Goal: Task Accomplishment & Management: Manage account settings

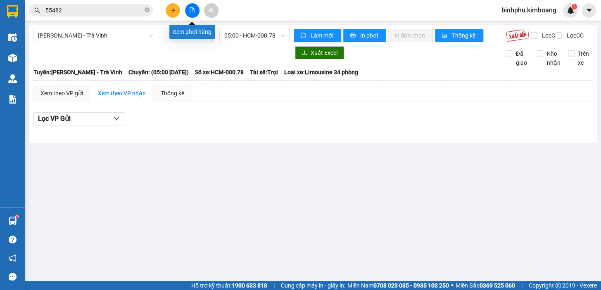
click at [185, 11] on button at bounding box center [192, 10] width 14 height 14
click at [248, 32] on span "05:00 - HCM-000.78" at bounding box center [254, 35] width 60 height 12
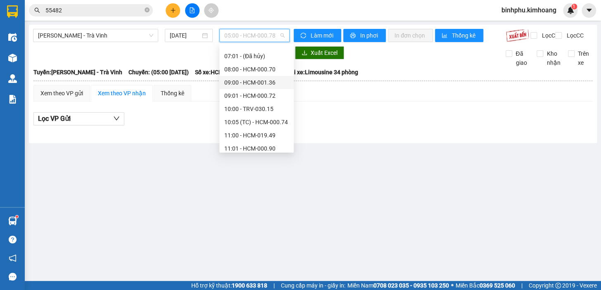
scroll to position [75, 0]
click at [257, 95] on div "11:00 - HCM-019.49" at bounding box center [256, 96] width 64 height 9
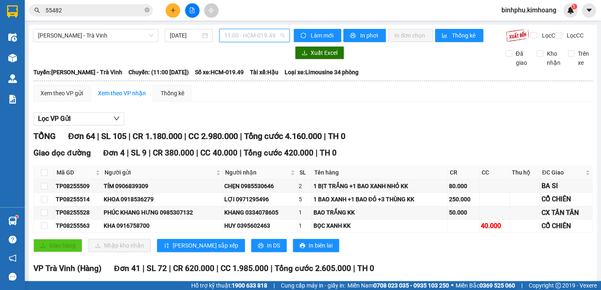
click at [271, 31] on span "11:00 - HCM-019.49" at bounding box center [254, 35] width 60 height 12
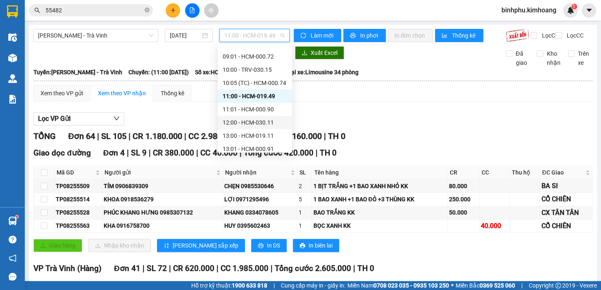
click at [256, 122] on div "12:00 - HCM-030.11" at bounding box center [255, 122] width 64 height 9
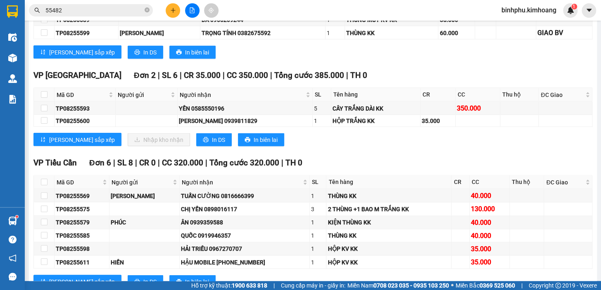
scroll to position [638, 0]
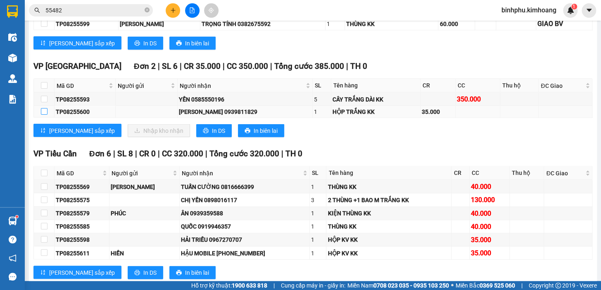
click at [43, 115] on input "checkbox" at bounding box center [44, 111] width 7 height 7
checkbox input "true"
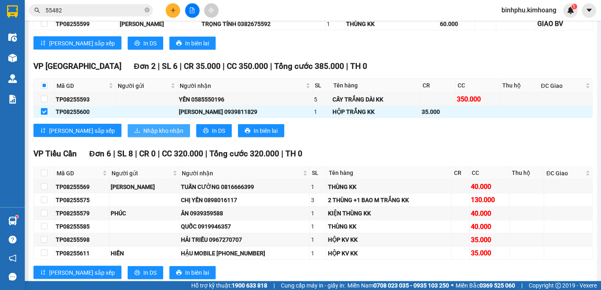
click at [143, 135] on span "Nhập kho nhận" at bounding box center [163, 130] width 40 height 9
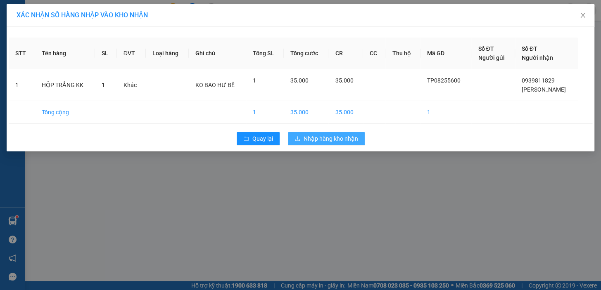
click at [296, 138] on icon "download" at bounding box center [298, 139] width 6 height 6
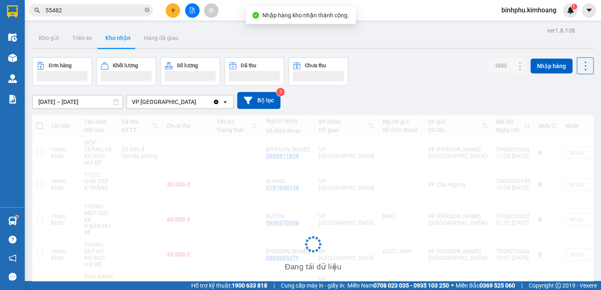
click at [190, 10] on icon "file-add" at bounding box center [192, 10] width 6 height 6
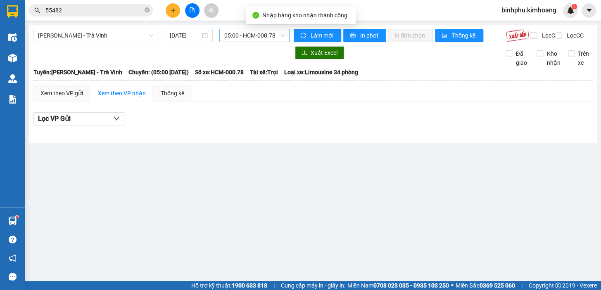
click at [268, 35] on span "05:00 - HCM-000.78" at bounding box center [254, 35] width 60 height 12
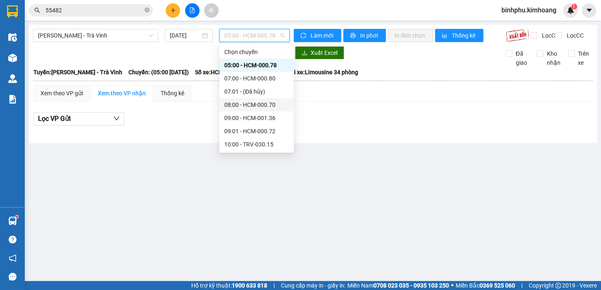
scroll to position [75, 0]
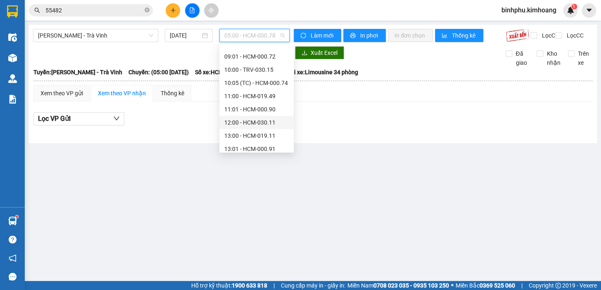
click at [258, 122] on div "12:00 - HCM-030.11" at bounding box center [256, 122] width 64 height 9
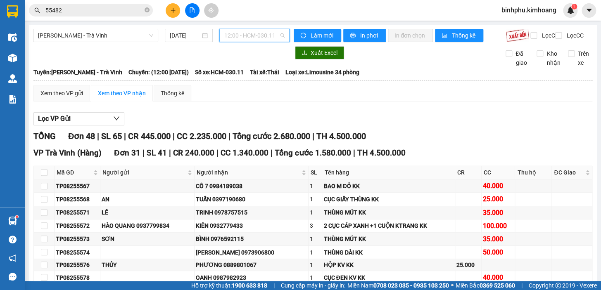
click at [235, 36] on span "12:00 - HCM-030.11" at bounding box center [254, 35] width 60 height 12
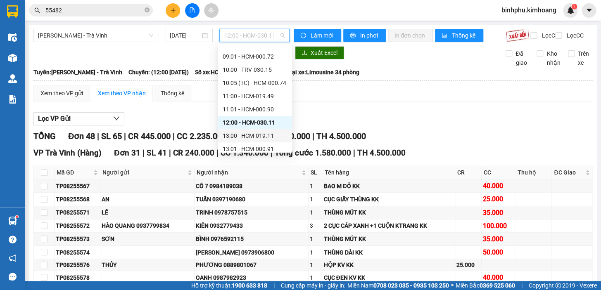
click at [247, 130] on div "13:00 - HCM-019.11" at bounding box center [255, 135] width 74 height 13
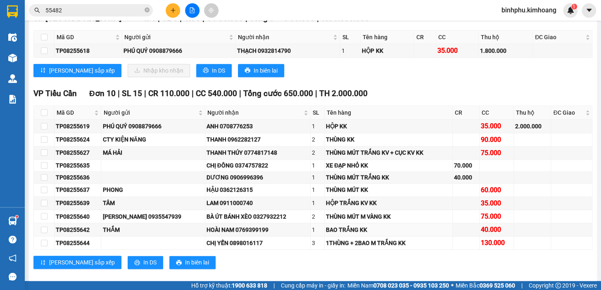
scroll to position [270, 0]
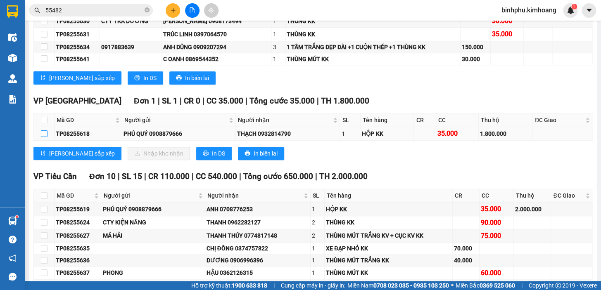
click at [43, 137] on input "checkbox" at bounding box center [44, 134] width 7 height 7
checkbox input "true"
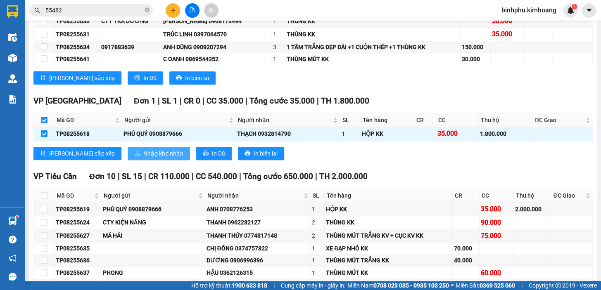
click at [143, 158] on span "Nhập kho nhận" at bounding box center [163, 153] width 40 height 9
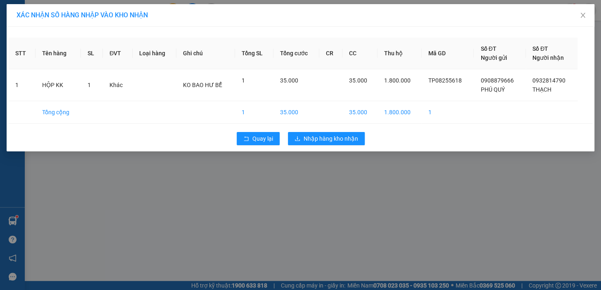
click at [312, 124] on div "STT Tên hàng SL ĐVT Loại hàng Ghi chú Tổng SL Tổng cước CR CC Thu hộ Mã GD Số Đ…" at bounding box center [301, 89] width 588 height 125
click at [313, 143] on button "Nhập hàng kho nhận" at bounding box center [326, 138] width 77 height 13
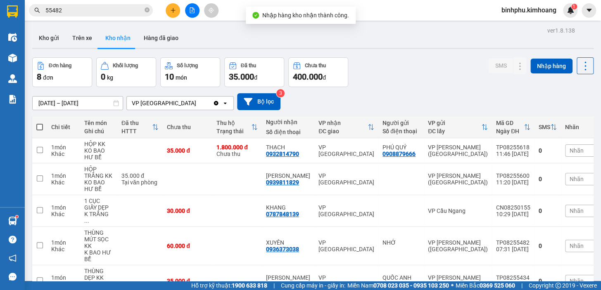
click at [189, 1] on div "Kết quả tìm kiếm ( 9 ) Bộ lọc Mã ĐH Trạng thái Món hàng Thu hộ Tổng cước Chưa c…" at bounding box center [300, 10] width 601 height 21
click at [189, 7] on button at bounding box center [192, 10] width 14 height 14
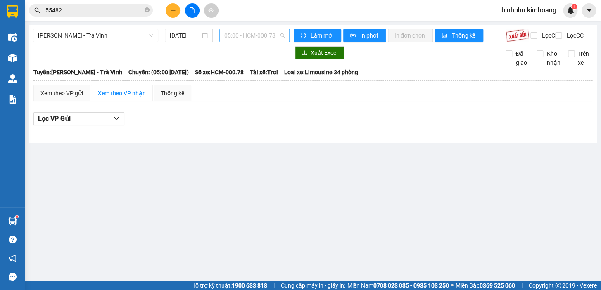
click at [248, 36] on span "05:00 - HCM-000.78" at bounding box center [254, 35] width 60 height 12
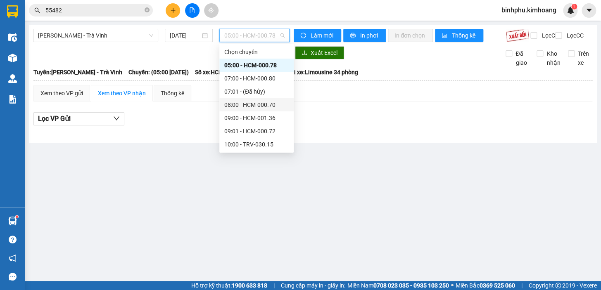
scroll to position [112, 0]
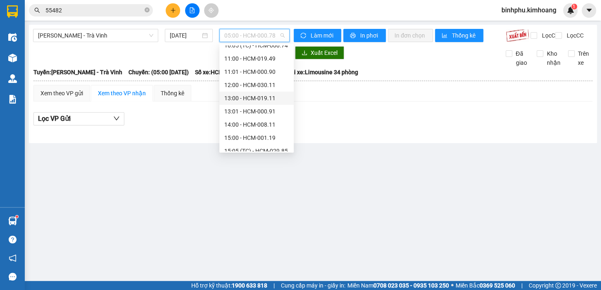
click at [235, 96] on div "13:00 - HCM-019.11" at bounding box center [256, 98] width 64 height 9
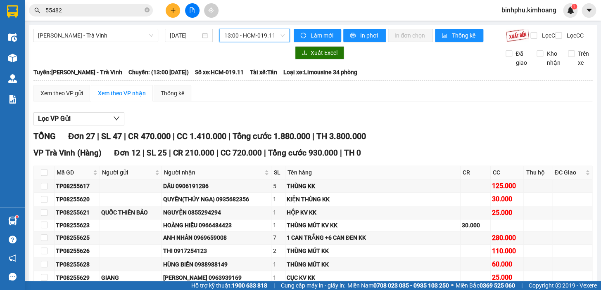
click at [246, 33] on span "13:00 - HCM-019.11" at bounding box center [254, 35] width 60 height 12
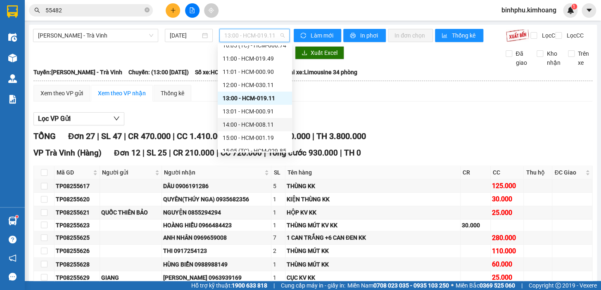
click at [235, 125] on div "14:00 - HCM-008.11" at bounding box center [255, 124] width 64 height 9
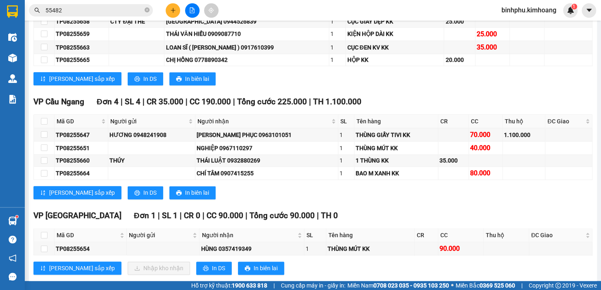
scroll to position [316, 0]
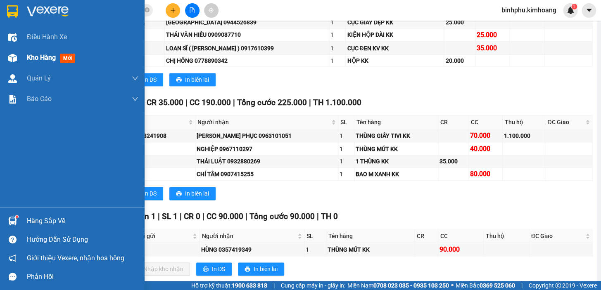
click at [44, 52] on div "Kho hàng mới" at bounding box center [83, 58] width 112 height 21
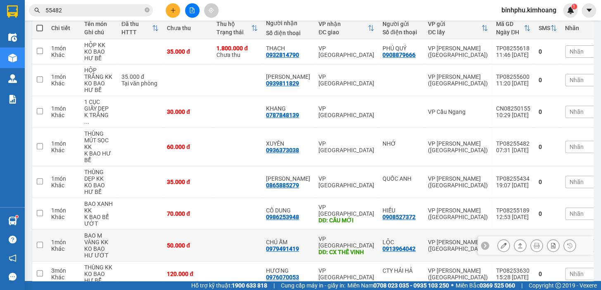
scroll to position [135, 0]
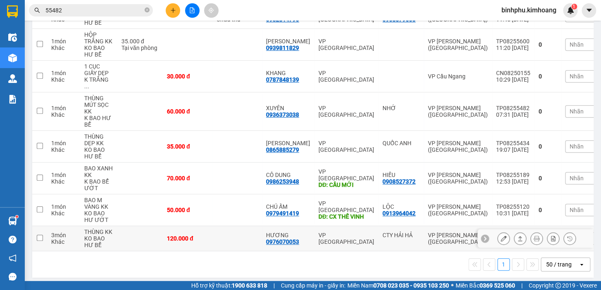
click at [501, 236] on icon at bounding box center [504, 239] width 6 height 6
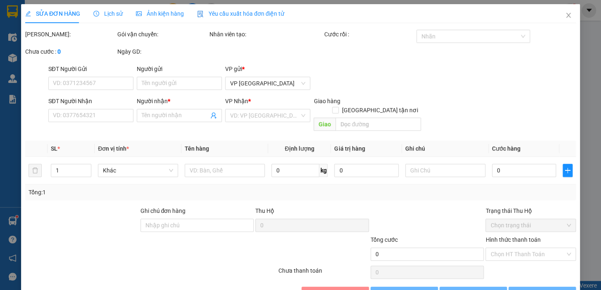
type input "CTY HẢI HẢ"
type input "0976070053"
type input "HƯƠNG"
type input "120.000"
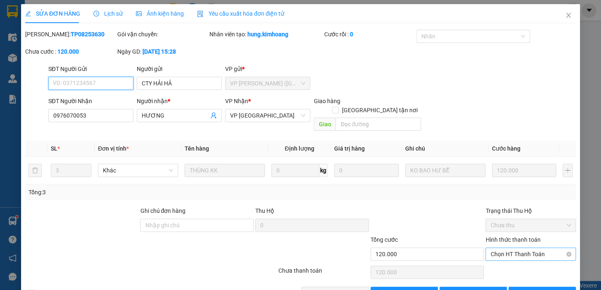
click at [502, 248] on span "Chọn HT Thanh Toán" at bounding box center [530, 254] width 81 height 12
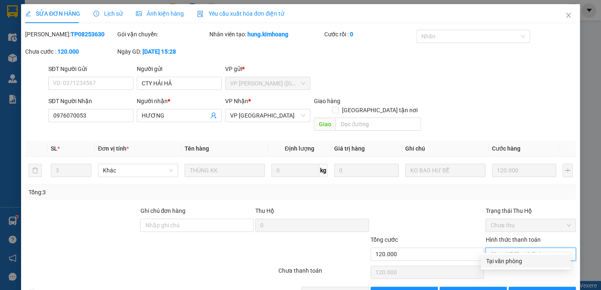
click at [500, 257] on div "Tại văn phòng" at bounding box center [526, 261] width 80 height 9
type input "0"
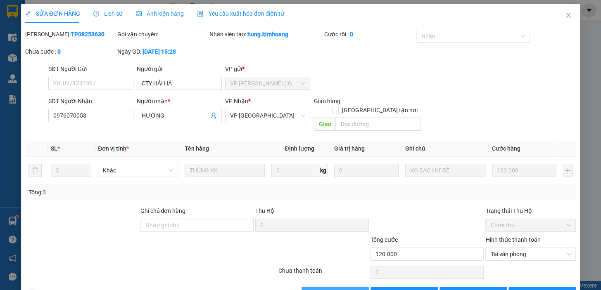
click at [328, 289] on span "[PERSON_NAME] và Giao hàng" at bounding box center [356, 293] width 79 height 9
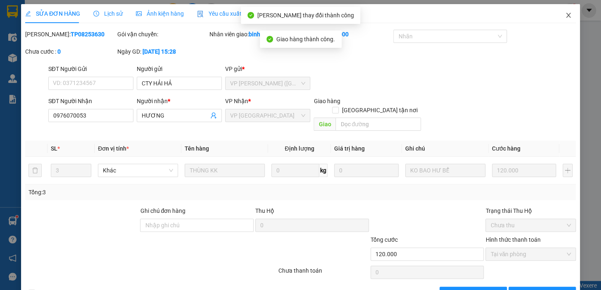
click at [561, 12] on span "Close" at bounding box center [568, 15] width 23 height 23
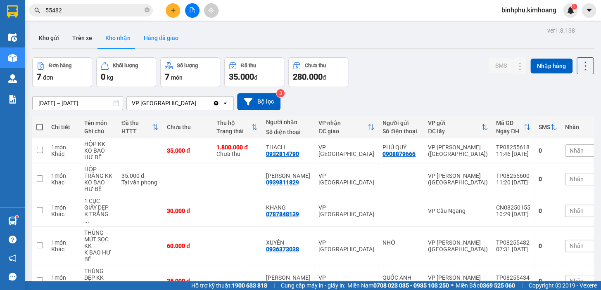
click at [149, 33] on button "Hàng đã giao" at bounding box center [161, 38] width 48 height 20
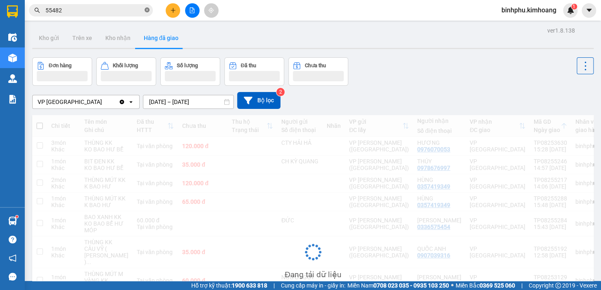
click at [146, 10] on icon "close-circle" at bounding box center [147, 9] width 5 height 5
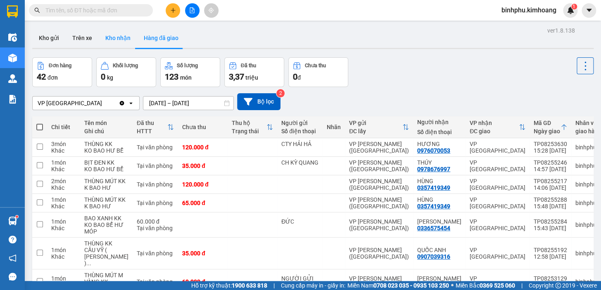
click at [113, 33] on button "Kho nhận" at bounding box center [118, 38] width 38 height 20
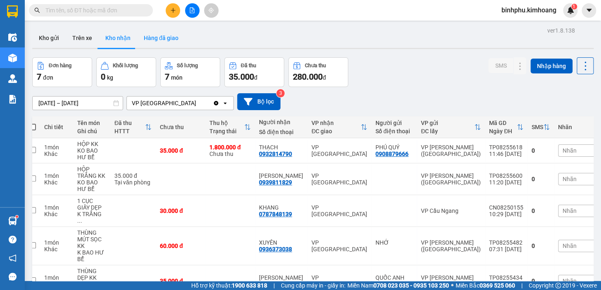
click at [154, 33] on button "Hàng đã giao" at bounding box center [161, 38] width 48 height 20
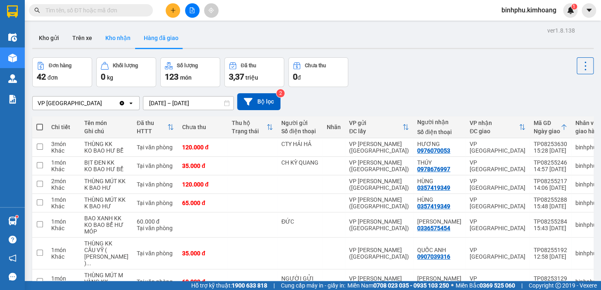
click at [108, 38] on button "Kho nhận" at bounding box center [118, 38] width 38 height 20
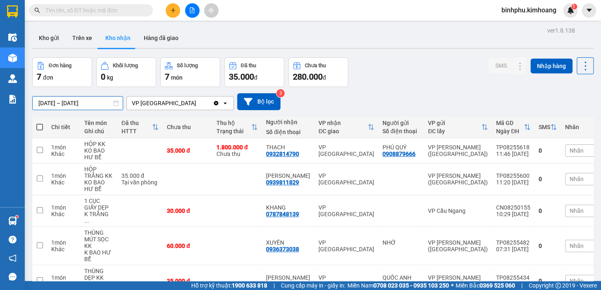
click at [59, 102] on input "[DATE] – [DATE]" at bounding box center [78, 103] width 90 height 13
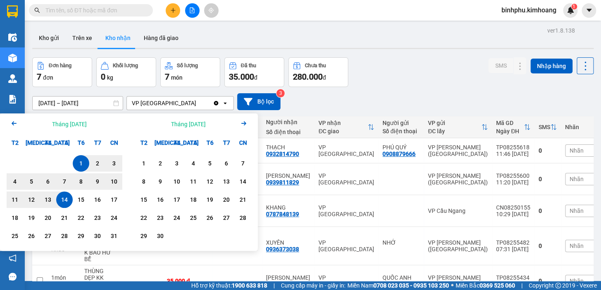
click at [11, 122] on icon "Arrow Left" at bounding box center [14, 124] width 10 height 10
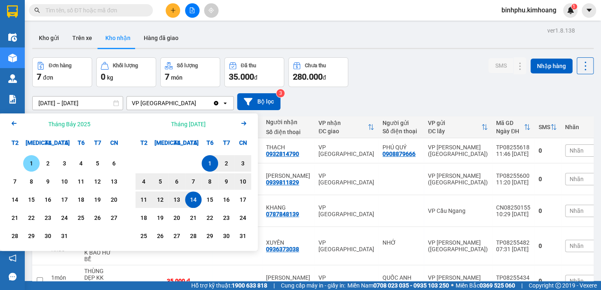
click at [37, 164] on div "1" at bounding box center [31, 163] width 17 height 17
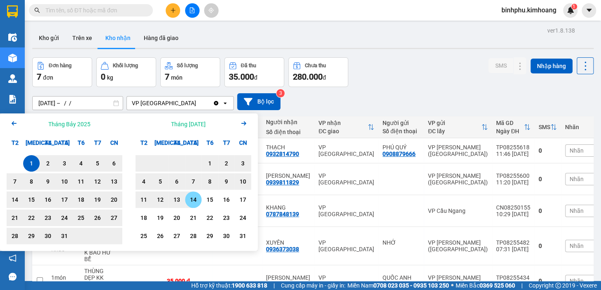
click at [191, 197] on div "14" at bounding box center [194, 200] width 12 height 10
type input "[DATE] – [DATE]"
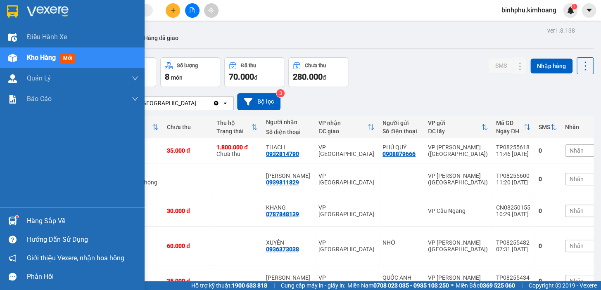
click at [69, 219] on div "Hàng sắp về" at bounding box center [83, 221] width 112 height 12
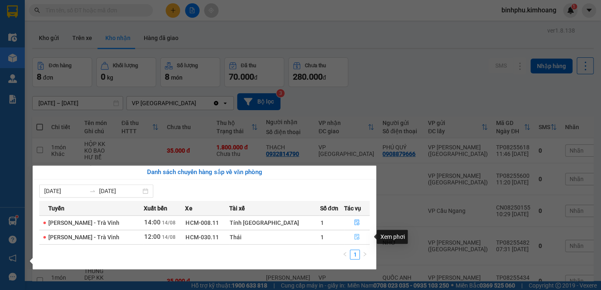
click at [354, 238] on icon "file-done" at bounding box center [356, 237] width 5 height 6
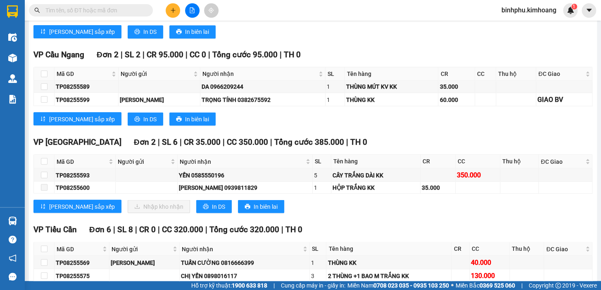
scroll to position [563, 0]
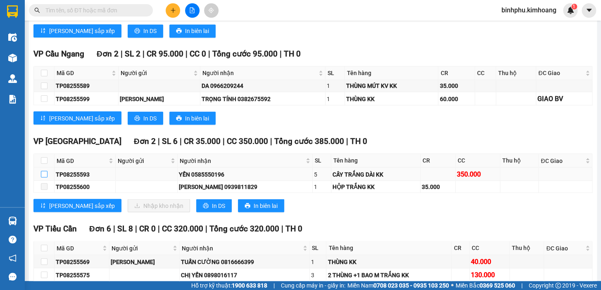
click at [46, 177] on input "checkbox" at bounding box center [44, 174] width 7 height 7
checkbox input "true"
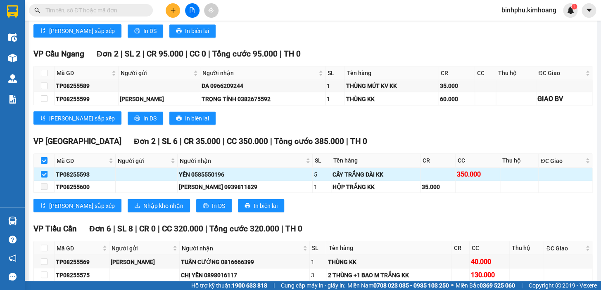
click at [41, 178] on input "checkbox" at bounding box center [44, 174] width 7 height 7
checkbox input "false"
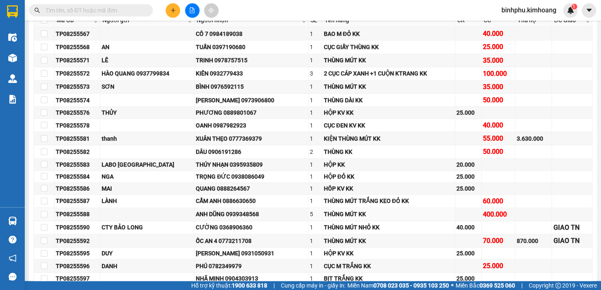
scroll to position [0, 0]
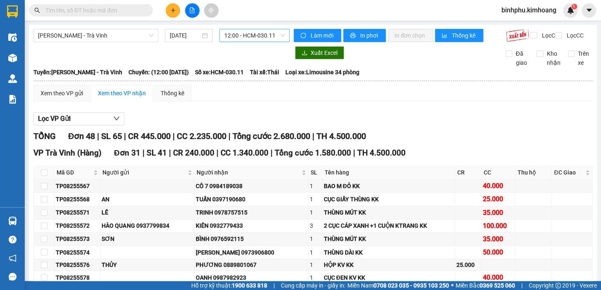
click at [256, 34] on span "12:00 - HCM-030.11" at bounding box center [254, 35] width 60 height 12
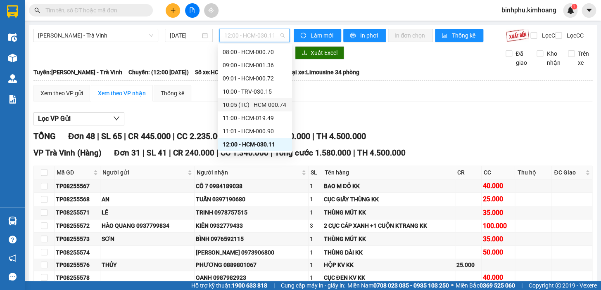
scroll to position [90, 0]
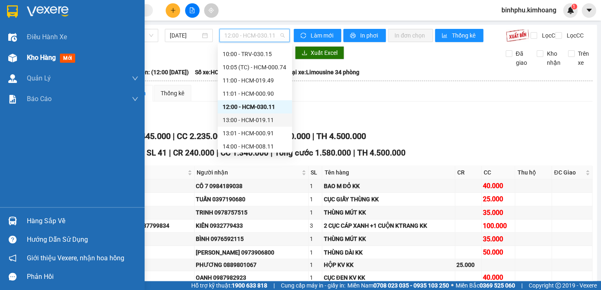
click at [27, 61] on span "Kho hàng" at bounding box center [41, 58] width 29 height 8
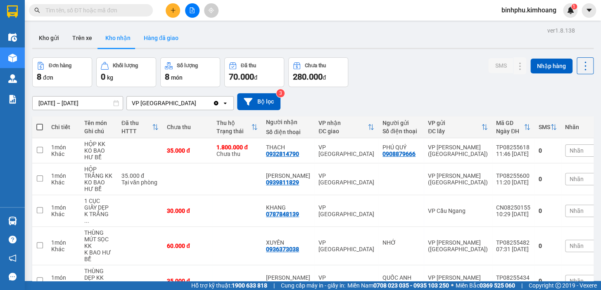
click at [171, 33] on button "Hàng đã giao" at bounding box center [161, 38] width 48 height 20
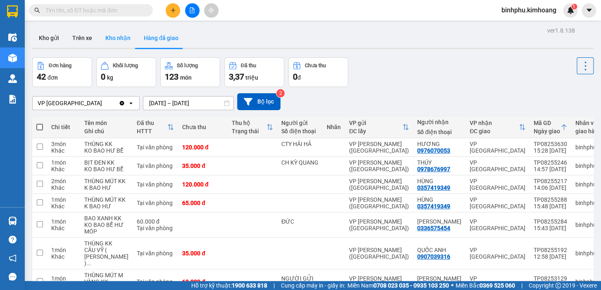
click at [122, 37] on button "Kho nhận" at bounding box center [118, 38] width 38 height 20
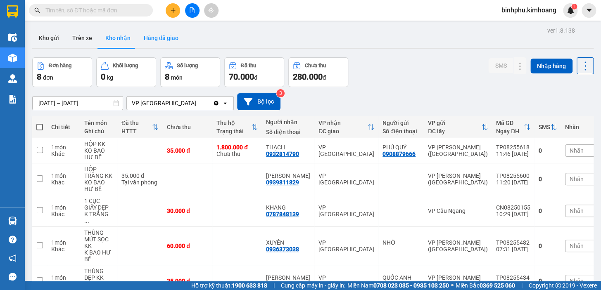
click at [153, 41] on button "Hàng đã giao" at bounding box center [161, 38] width 48 height 20
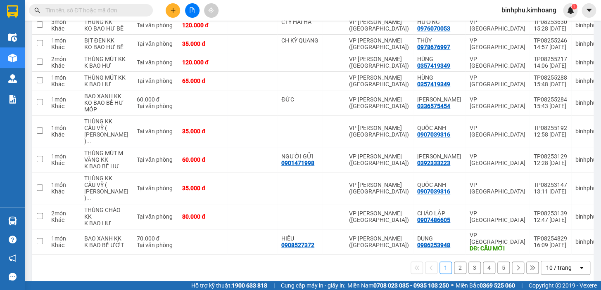
scroll to position [89, 0]
